Goal: Information Seeking & Learning: Learn about a topic

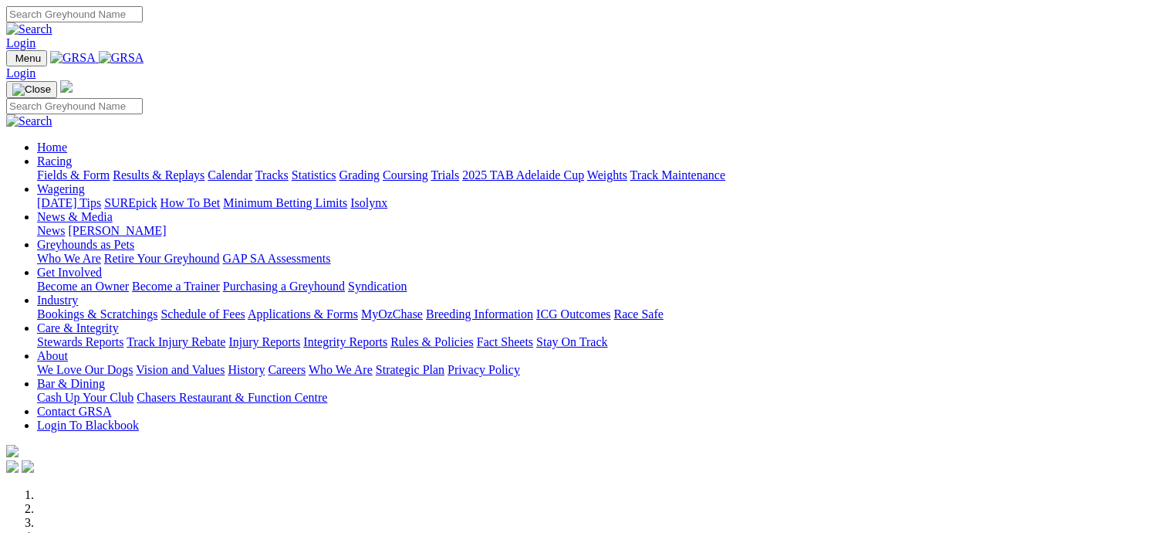
scroll to position [540, 0]
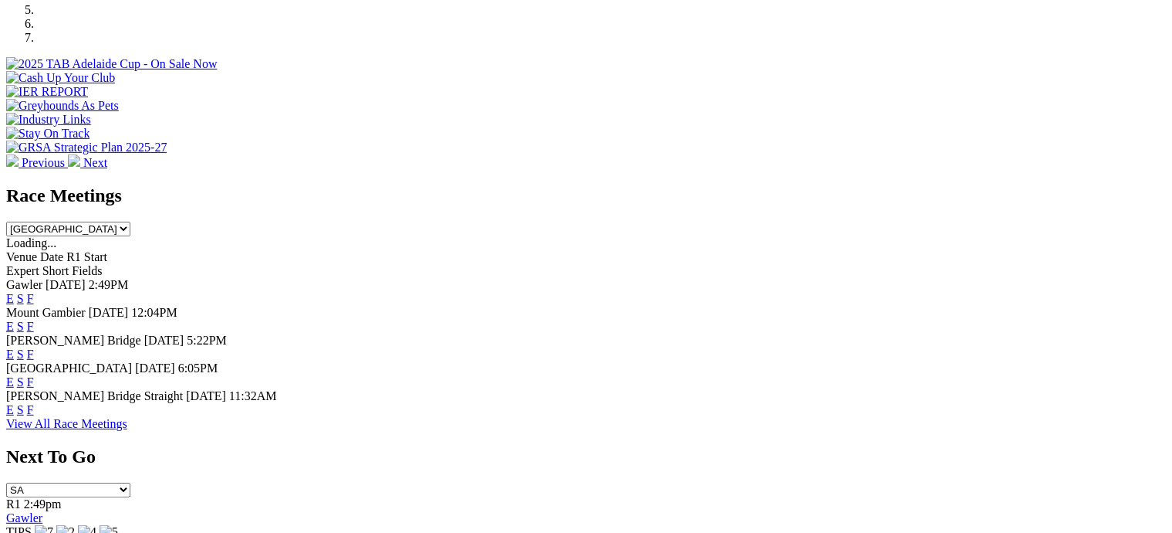
click at [34, 347] on link "F" at bounding box center [30, 353] width 7 height 13
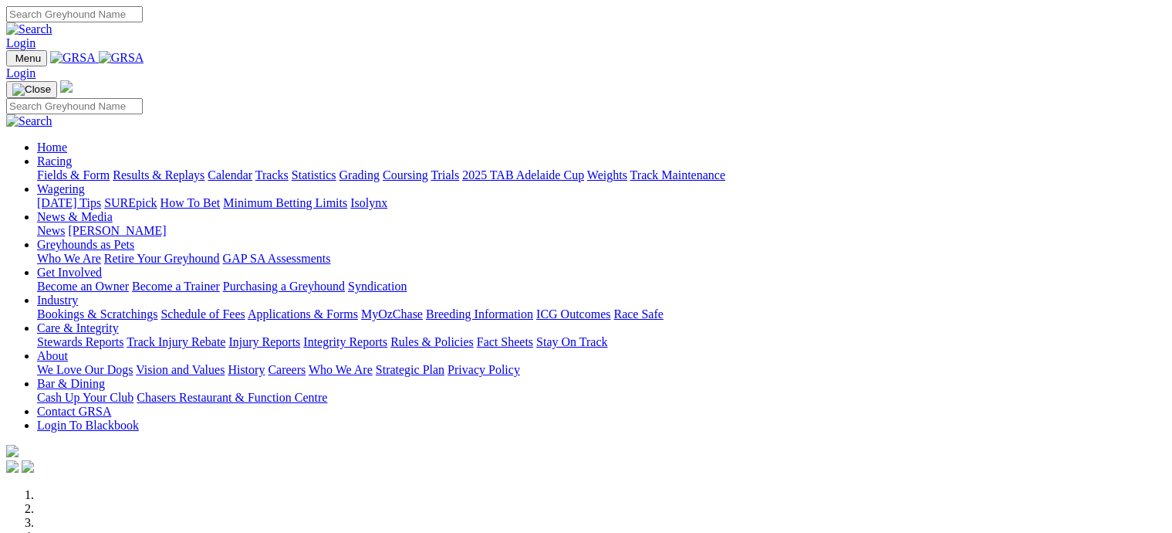
scroll to position [540, 0]
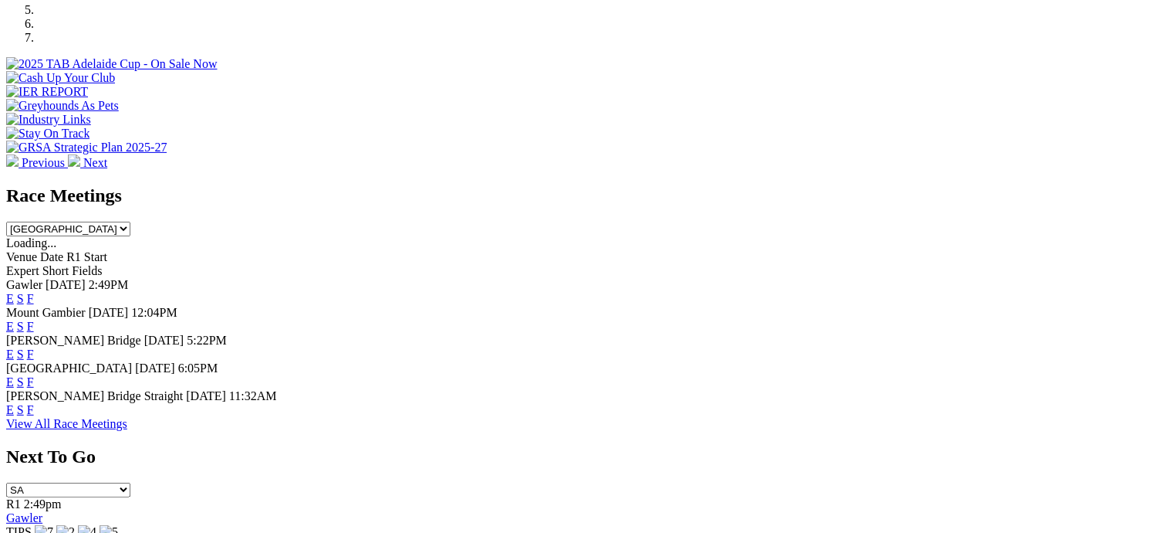
click at [34, 292] on link "F" at bounding box center [30, 298] width 7 height 13
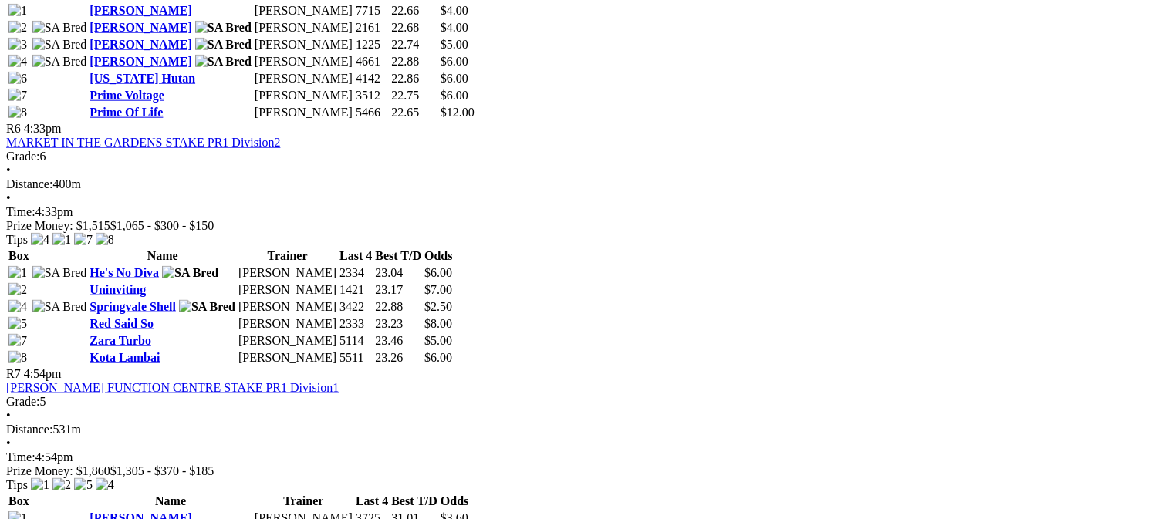
scroll to position [1930, 0]
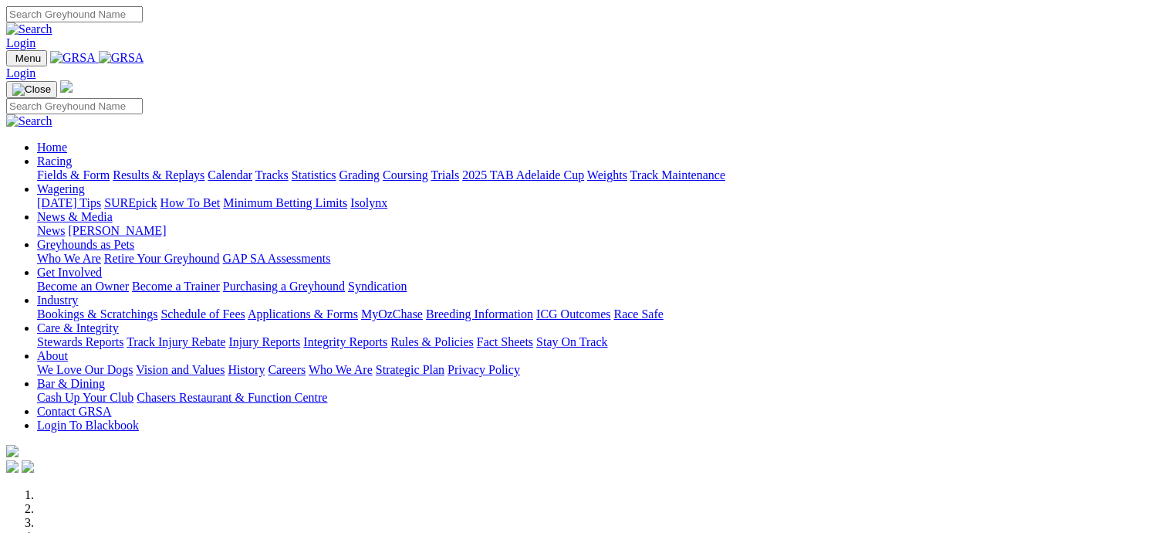
scroll to position [540, 0]
